Goal: Information Seeking & Learning: Learn about a topic

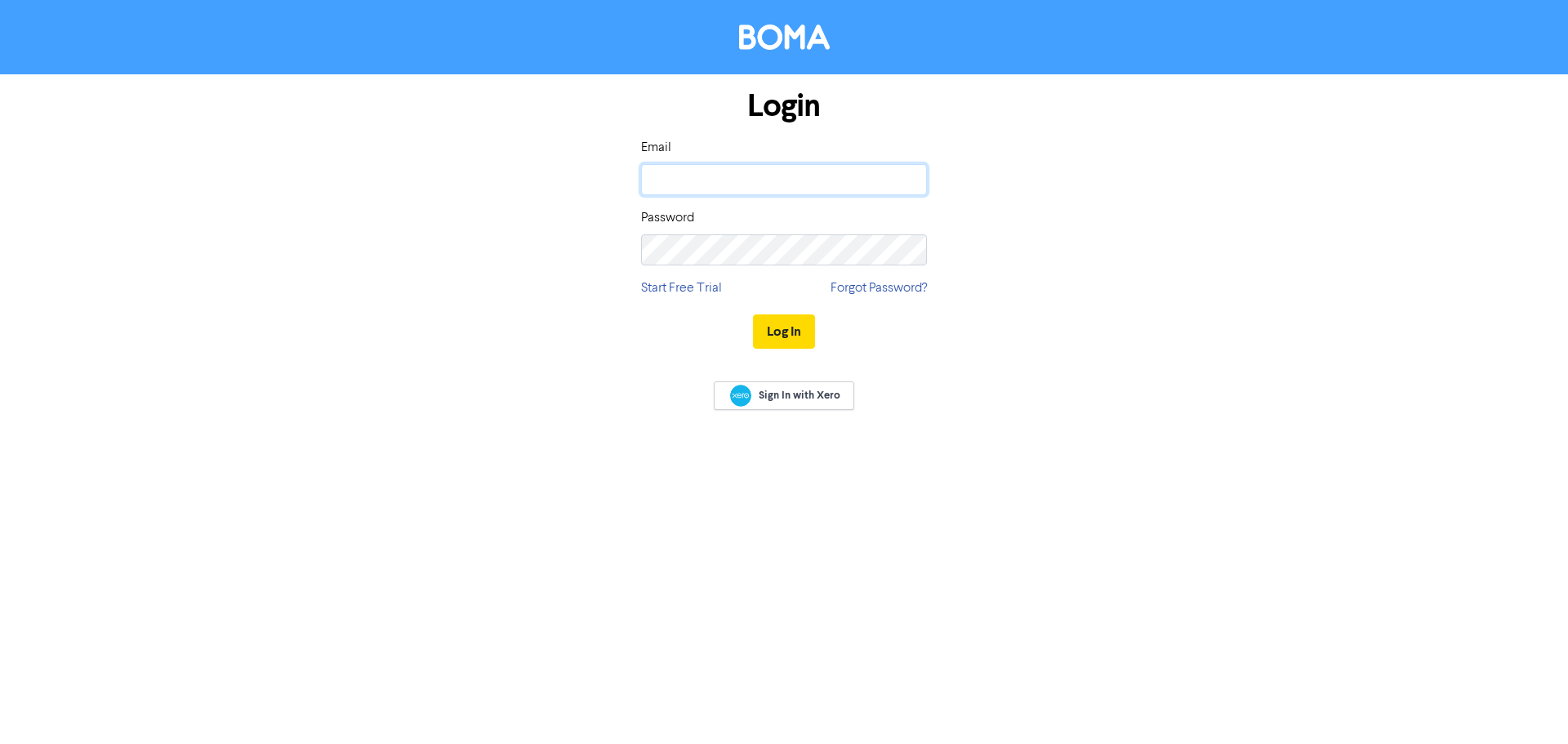
type input "[EMAIL_ADDRESS][DOMAIN_NAME]"
drag, startPoint x: 0, startPoint y: 0, endPoint x: 776, endPoint y: 327, distance: 842.1
click at [776, 327] on button "Log In" at bounding box center [784, 331] width 62 height 34
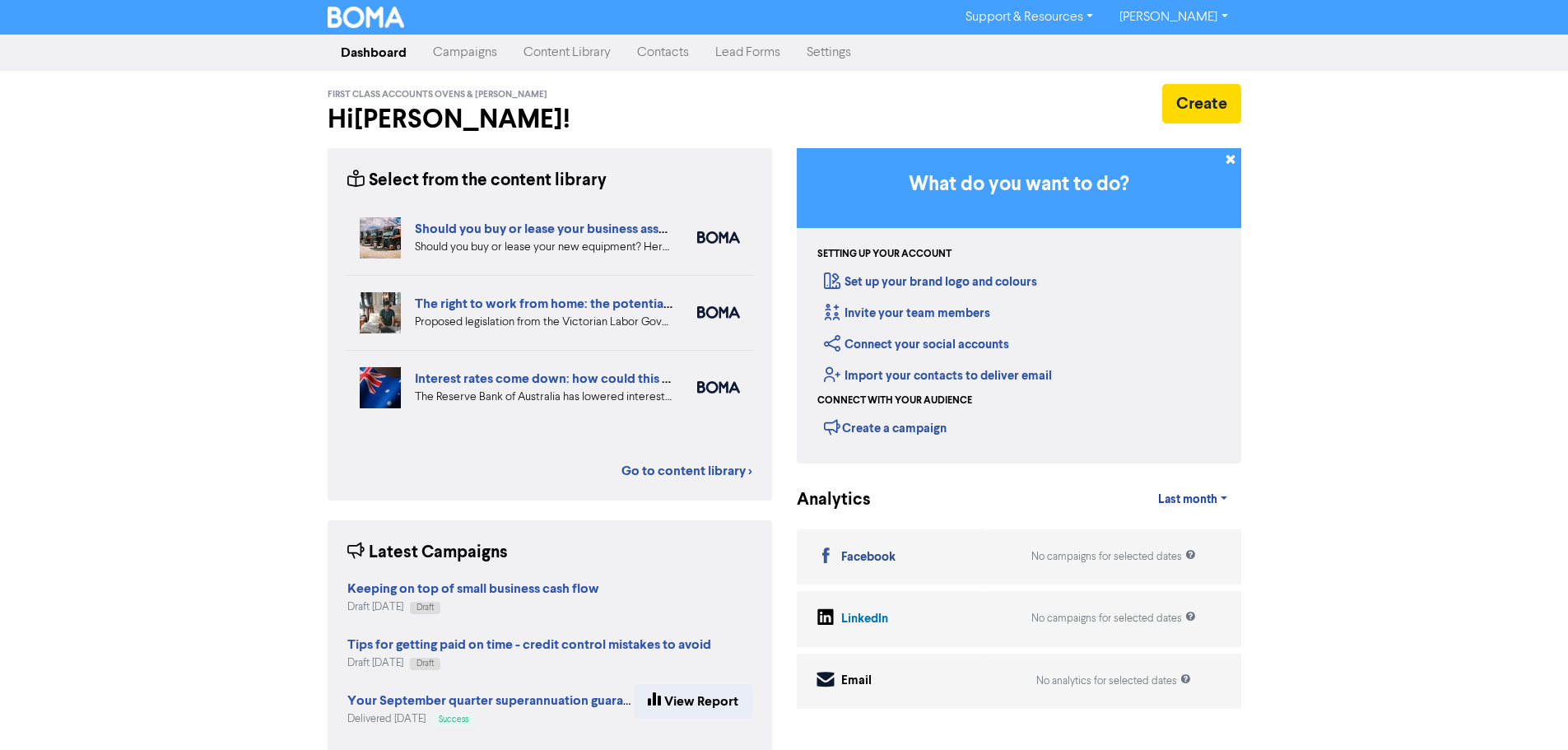
click at [567, 58] on link "Content Library" at bounding box center [567, 52] width 113 height 33
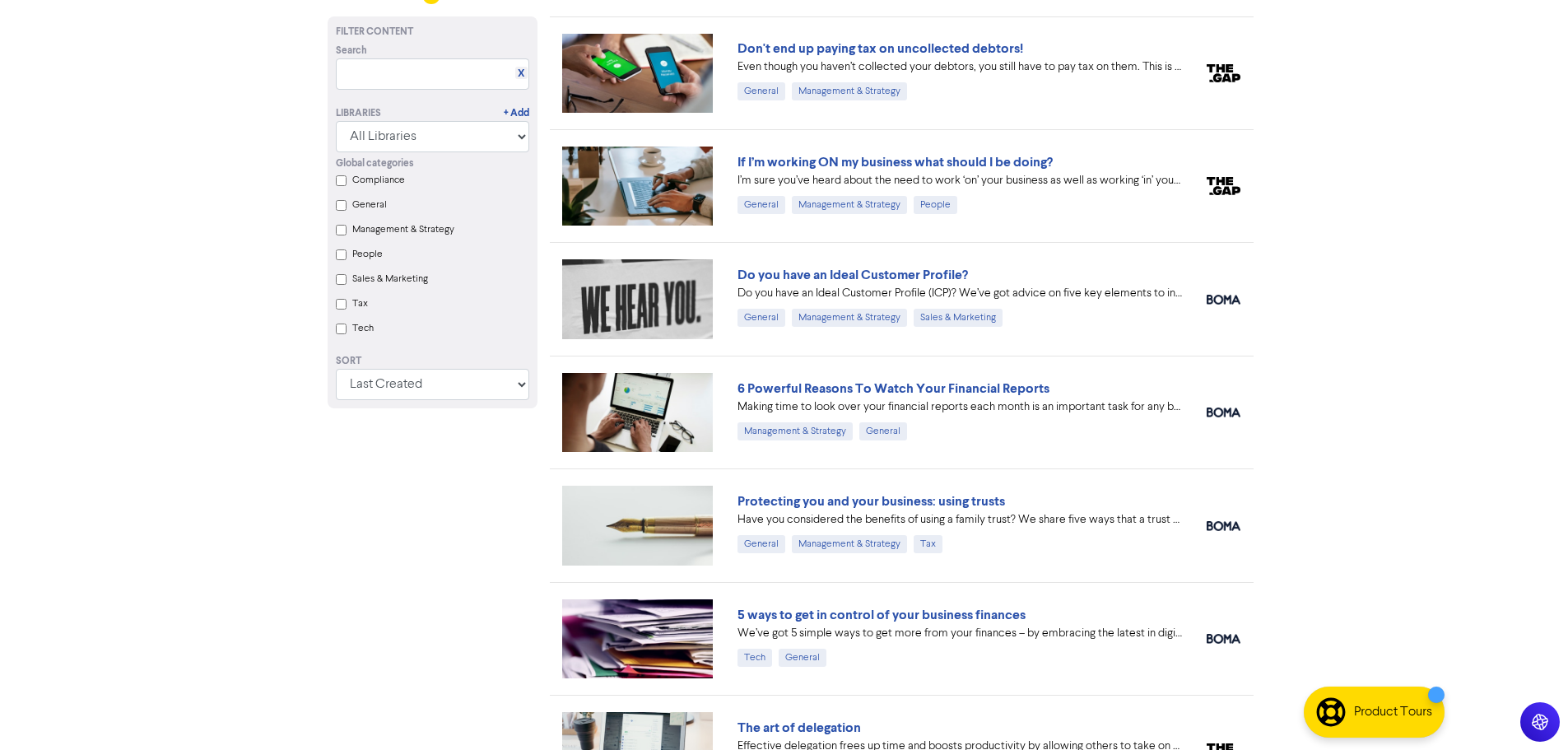
scroll to position [1935, 0]
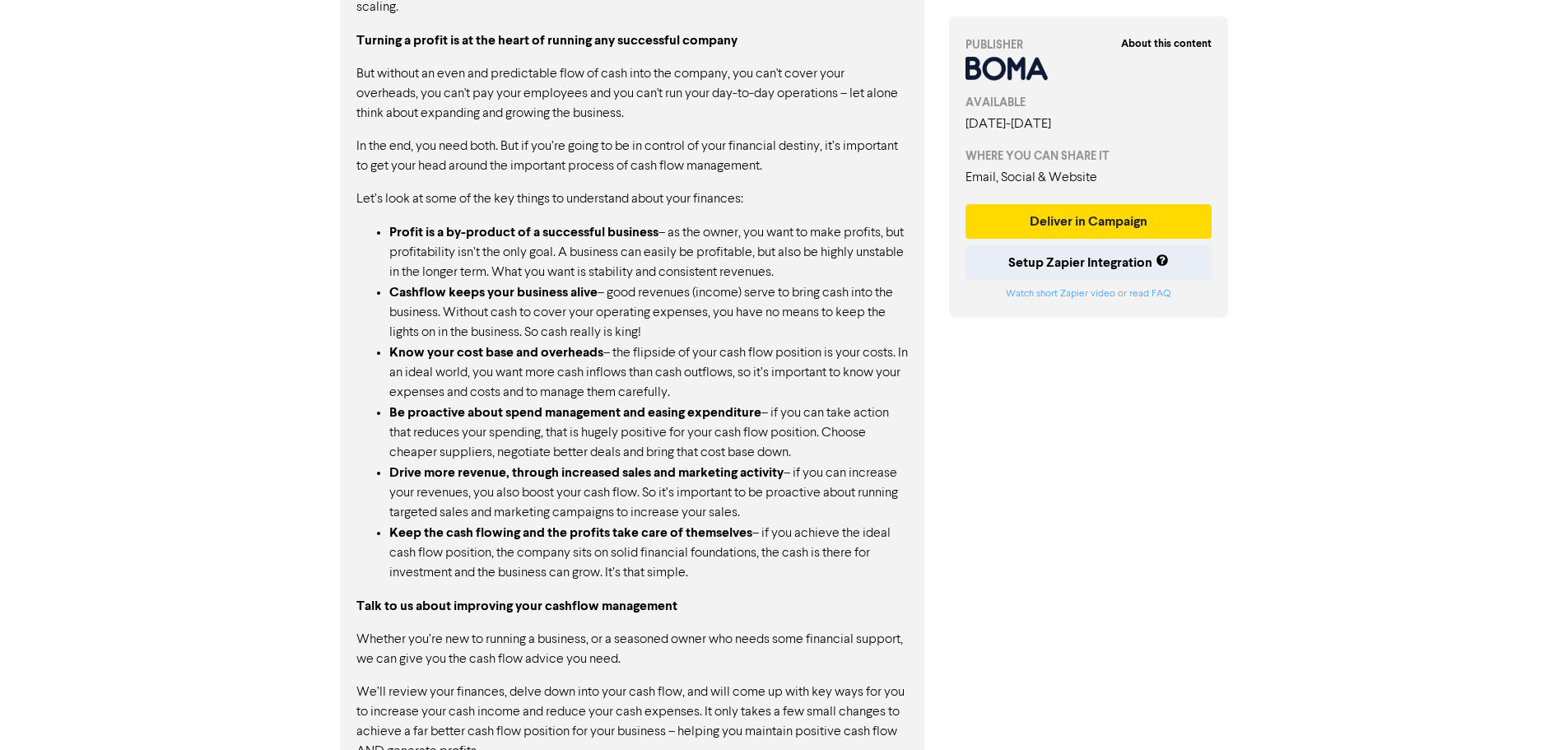
scroll to position [1056, 0]
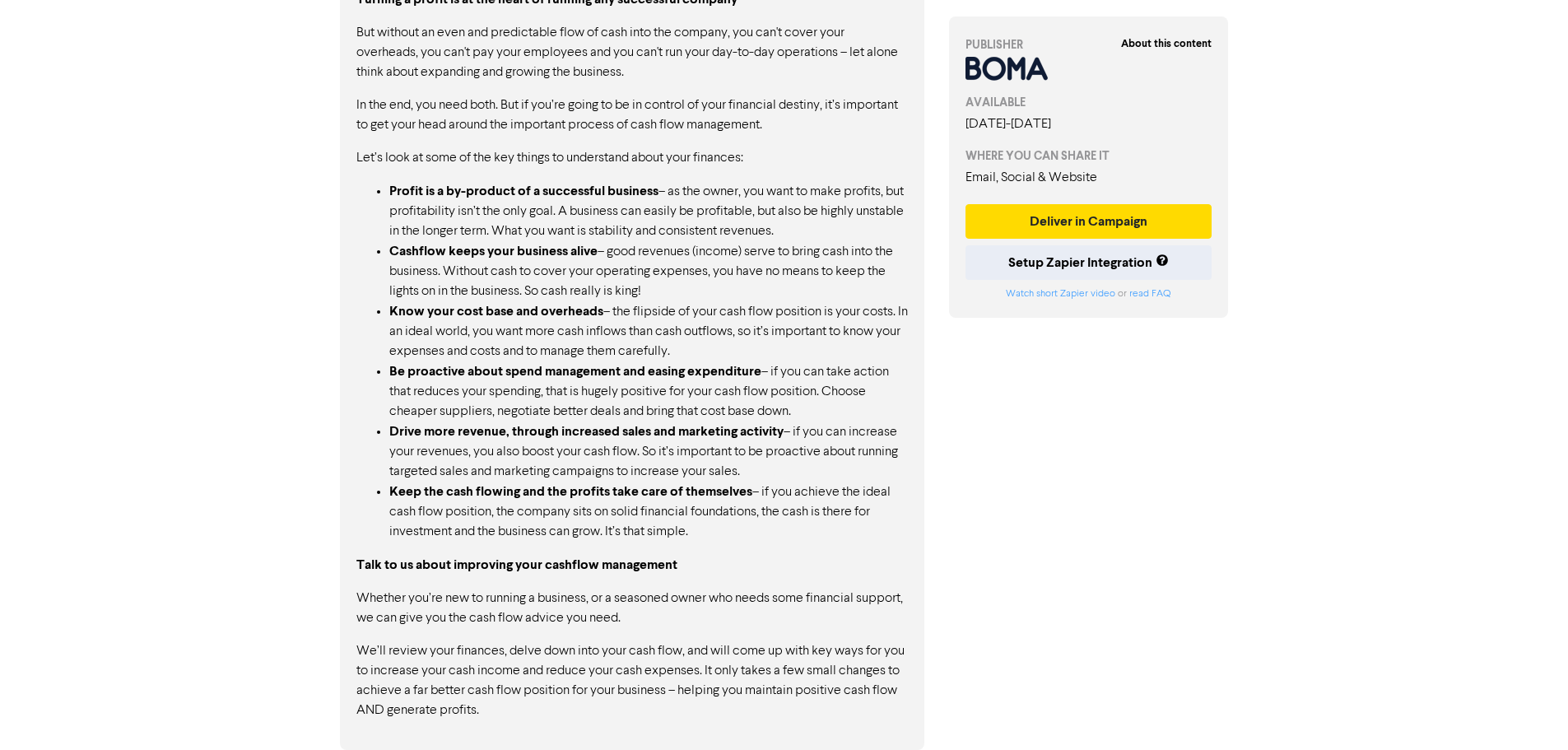
click at [405, 191] on strong "Profit is a by-product of a successful business" at bounding box center [524, 191] width 269 height 17
drag, startPoint x: 405, startPoint y: 191, endPoint x: 549, endPoint y: 195, distance: 144.1
click at [549, 195] on strong "Profit is a by-product of a successful business" at bounding box center [524, 191] width 269 height 17
click at [415, 191] on strong "Profit is a by-product of a successful business" at bounding box center [524, 191] width 269 height 17
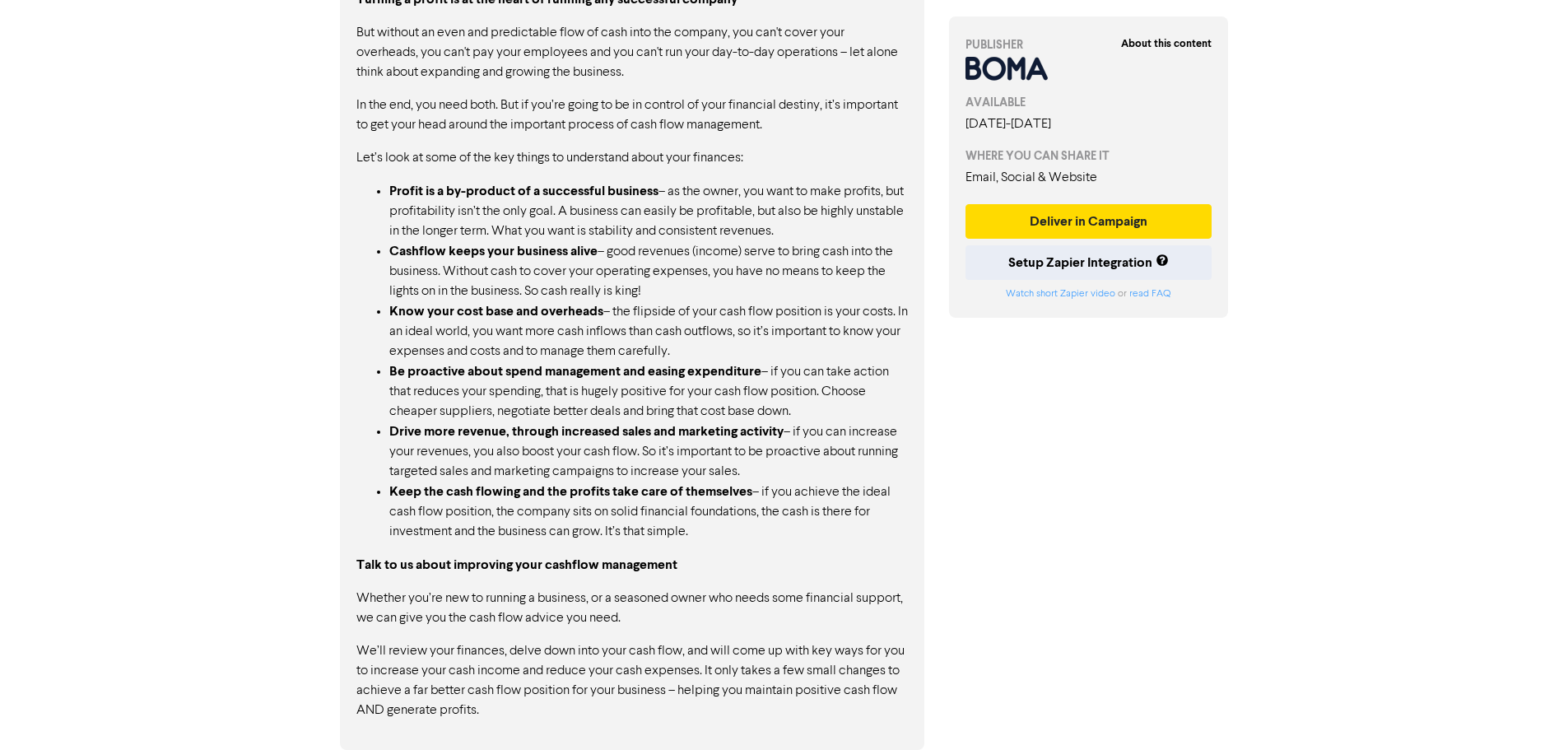
click at [415, 191] on strong "Profit is a by-product of a successful business" at bounding box center [524, 191] width 269 height 17
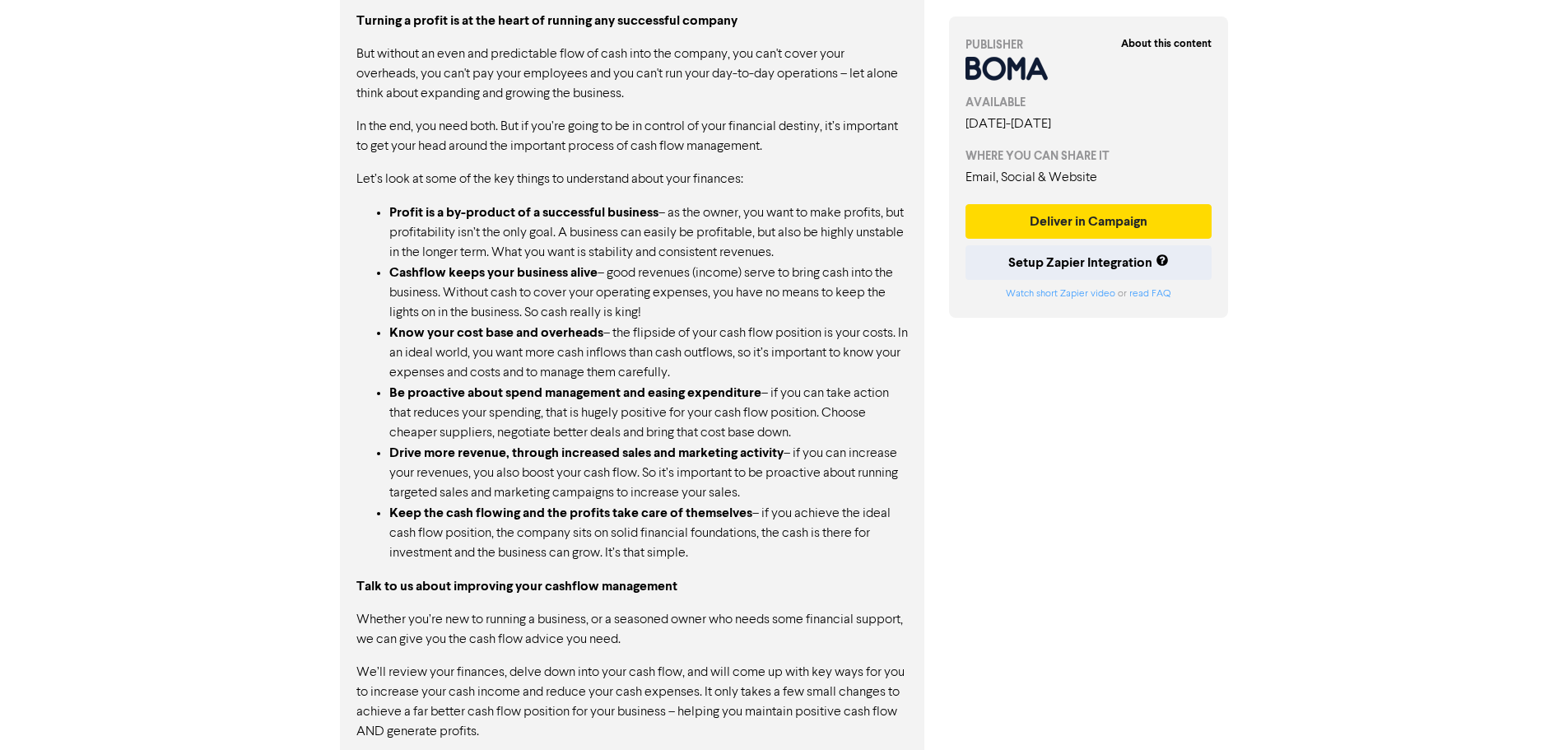
scroll to position [1015, 0]
